Goal: Communication & Community: Answer question/provide support

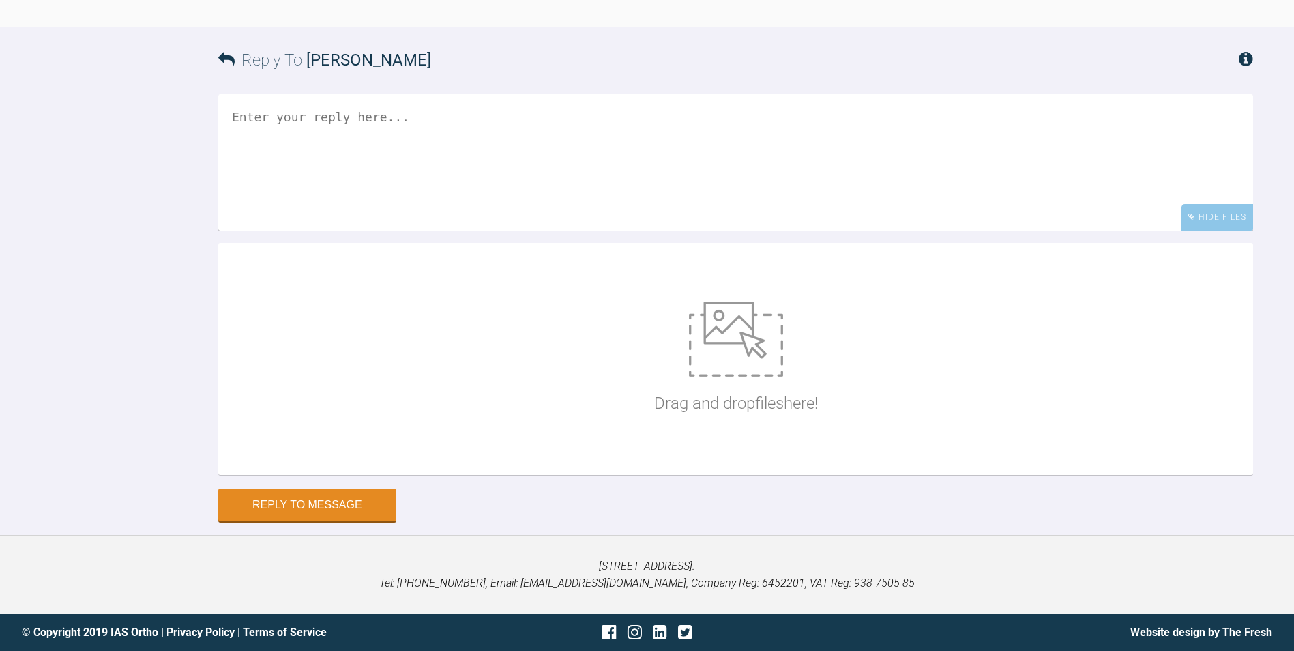
scroll to position [7955, 0]
drag, startPoint x: 0, startPoint y: 235, endPoint x: 1, endPoint y: 77, distance: 158.2
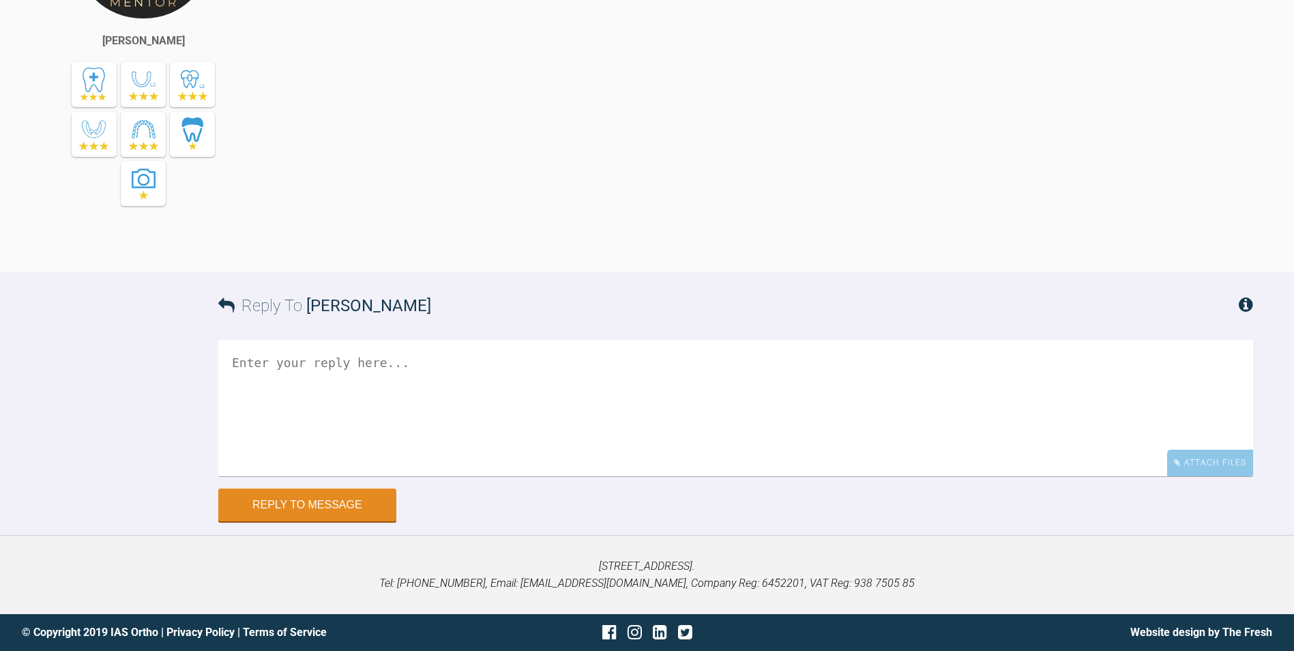
scroll to position [8542, 0]
click at [496, 358] on textarea at bounding box center [735, 408] width 1034 height 136
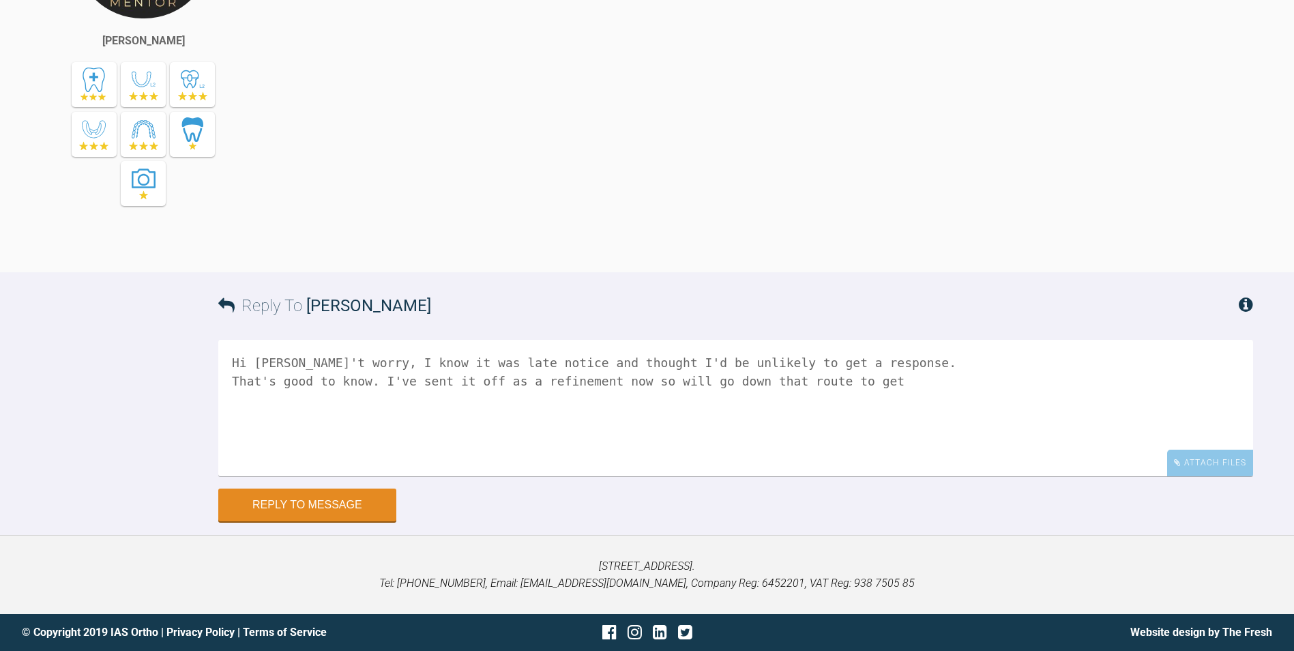
drag, startPoint x: 323, startPoint y: 377, endPoint x: 470, endPoint y: 390, distance: 147.9
click at [470, 390] on textarea "Hi Kelly, Don't worry, I know it was late notice and thought I'd be unlikely to…" at bounding box center [735, 408] width 1034 height 136
drag, startPoint x: 473, startPoint y: 403, endPoint x: 552, endPoint y: 403, distance: 79.1
click at [552, 403] on textarea "Hi Kelly, Don't worry, I know it was late notice and thought I'd be unlikely to…" at bounding box center [735, 408] width 1034 height 136
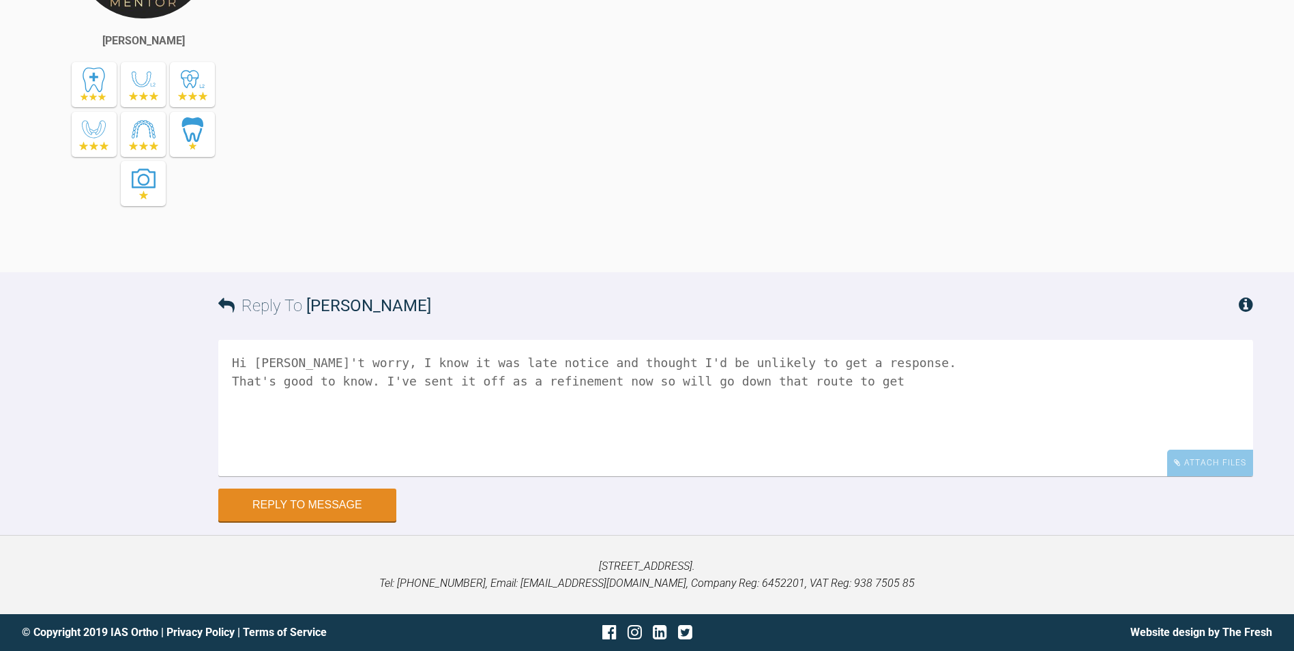
click at [552, 403] on textarea "Hi Kelly, Don't worry, I know it was late notice and thought I'd be unlikely to…" at bounding box center [735, 408] width 1034 height 136
click at [931, 403] on textarea "Hi Kelly, Don't worry, I know it was late notice and thought I'd be unlikely to…" at bounding box center [735, 408] width 1034 height 136
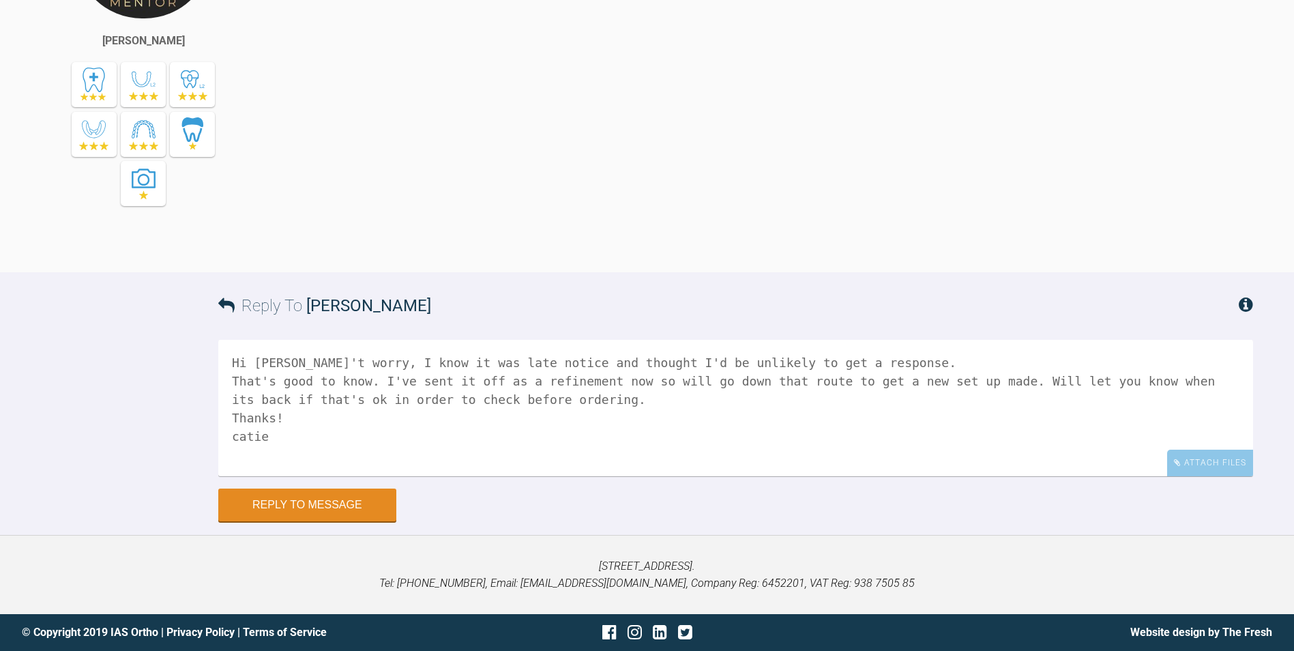
type textarea "Hi Kelly, Don't worry, I know it was late notice and thought I'd be unlikely to…"
drag, startPoint x: 318, startPoint y: 523, endPoint x: 319, endPoint y: 511, distance: 11.7
click at [318, 522] on form "Reply To Kelly Toft Hi Kelly, Don't worry, I know it was late notice and though…" at bounding box center [647, 403] width 1294 height 262
click at [328, 505] on button "Reply to Message" at bounding box center [307, 506] width 178 height 33
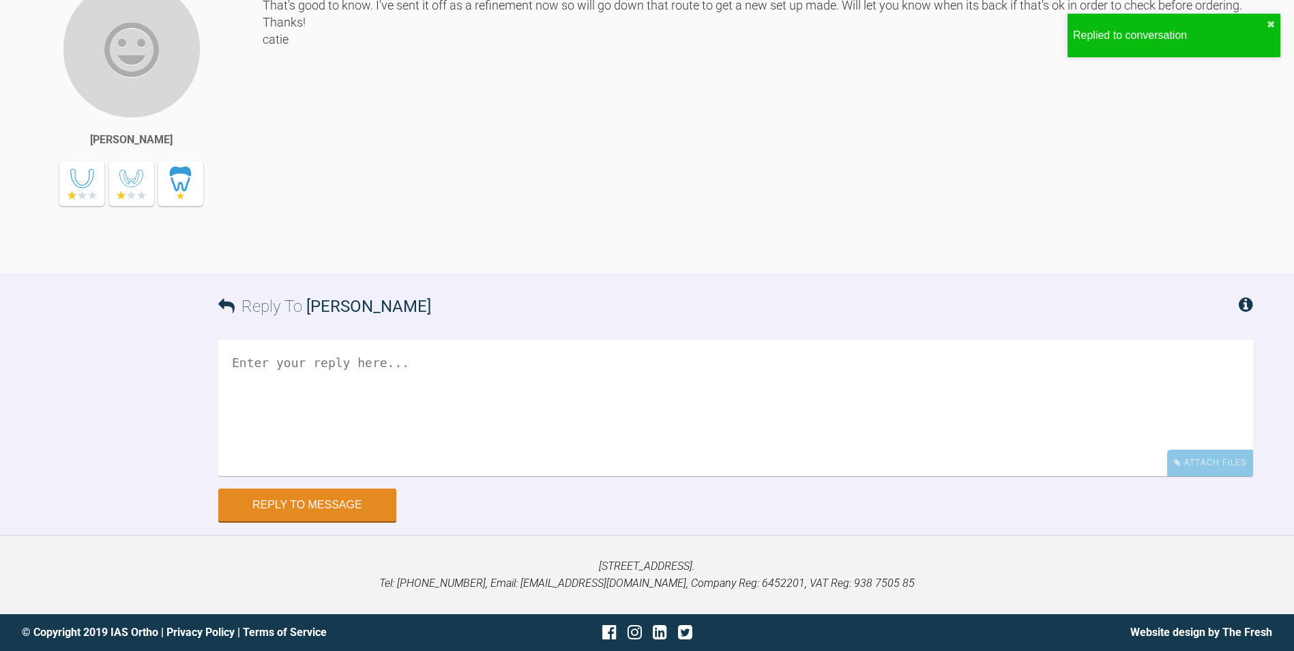
scroll to position [8282, 0]
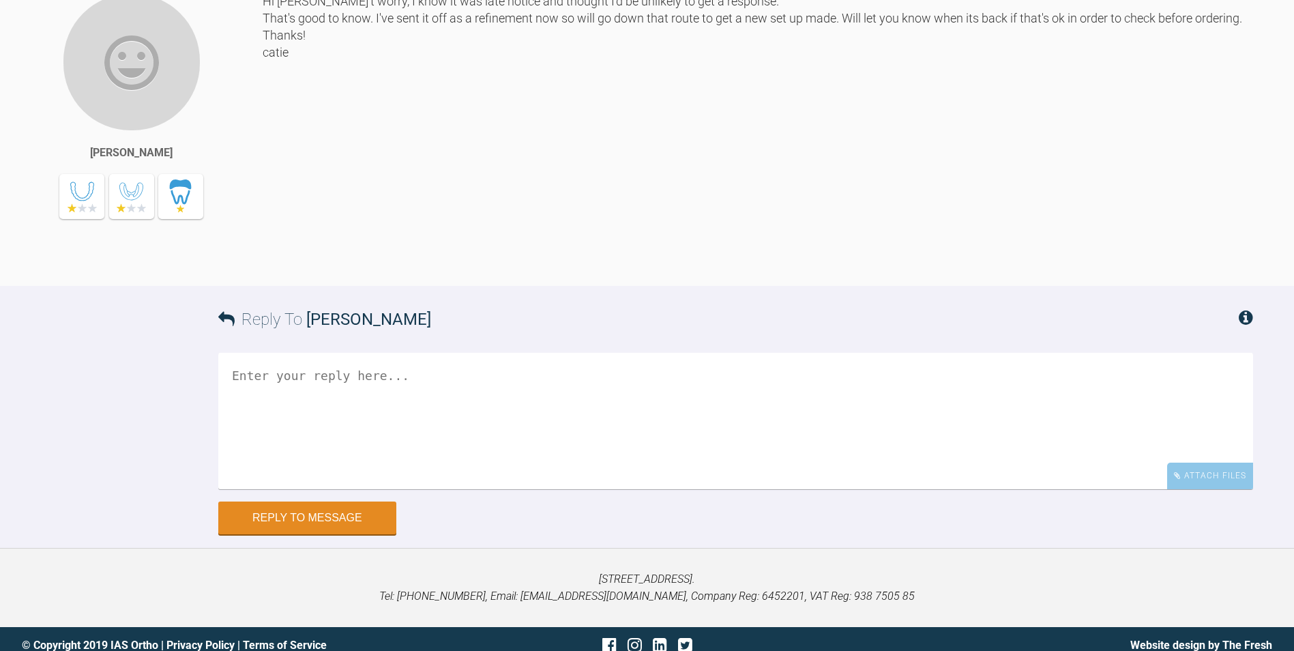
drag, startPoint x: 565, startPoint y: 142, endPoint x: 590, endPoint y: 181, distance: 46.5
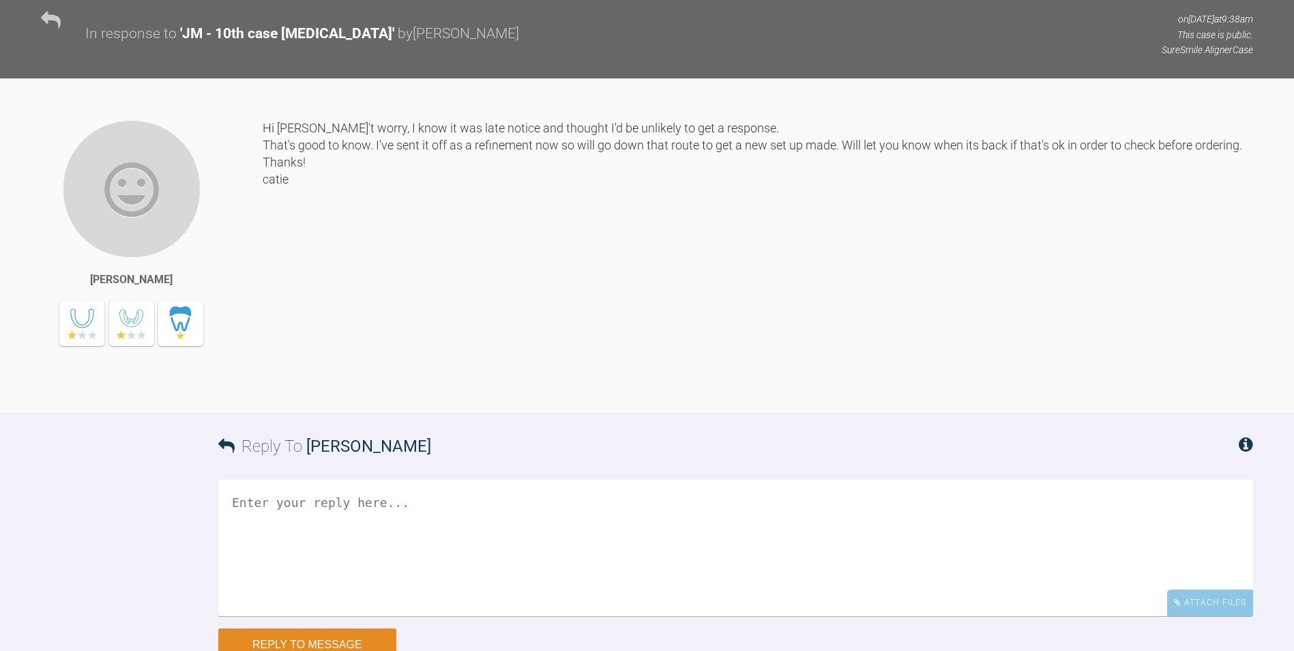
scroll to position [7941, 0]
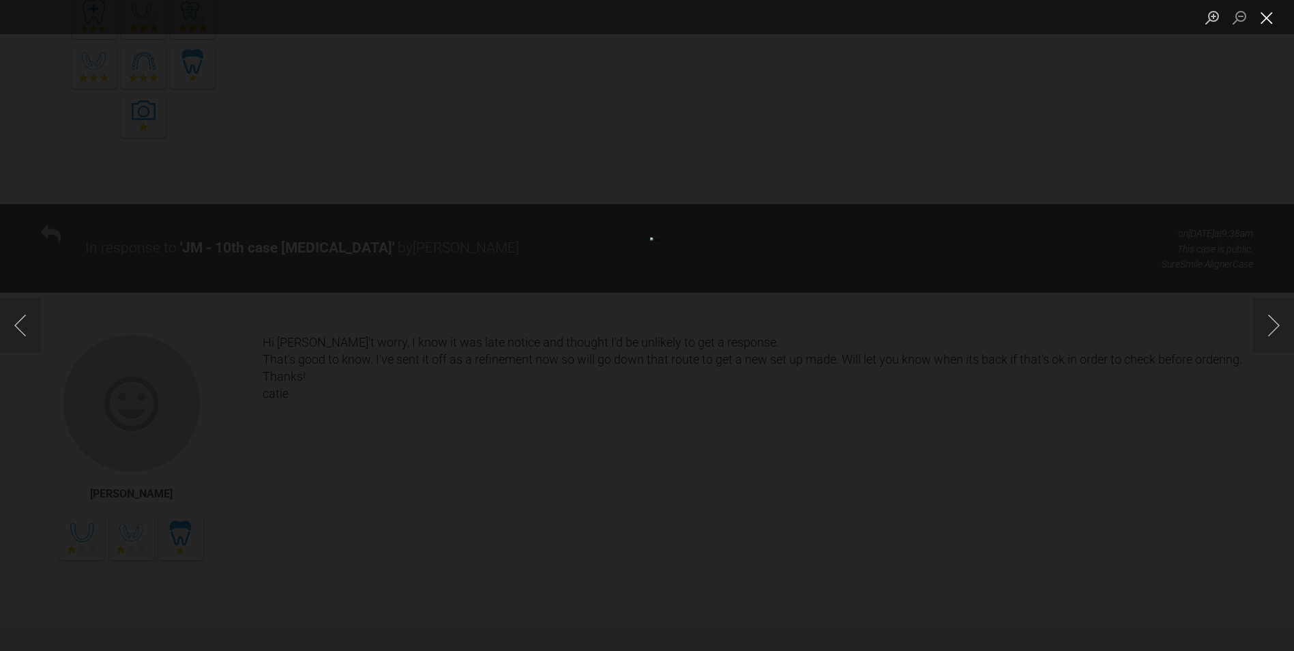
click at [1269, 16] on button "Close lightbox" at bounding box center [1266, 17] width 27 height 24
